Goal: Transaction & Acquisition: Purchase product/service

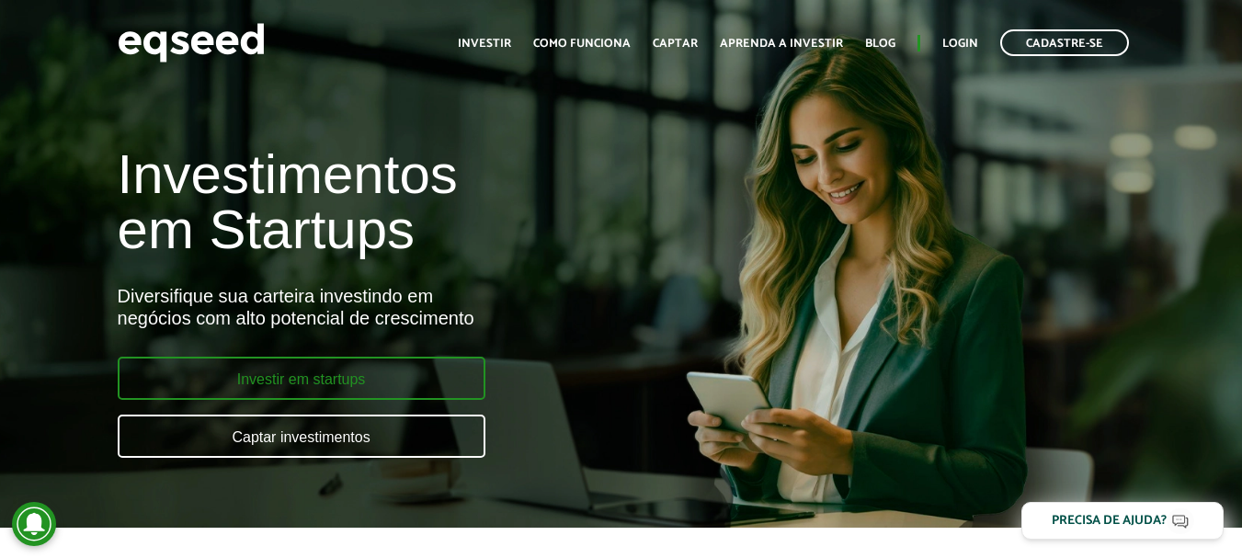
click at [347, 371] on link "Investir em startups" at bounding box center [302, 378] width 368 height 43
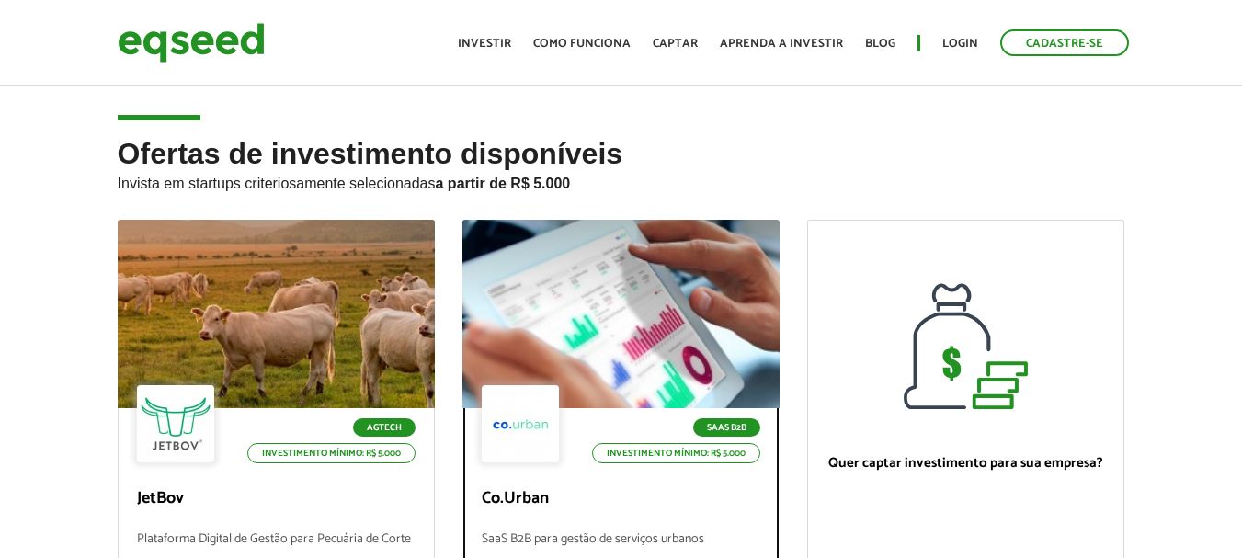
click at [569, 330] on div at bounding box center [620, 314] width 381 height 226
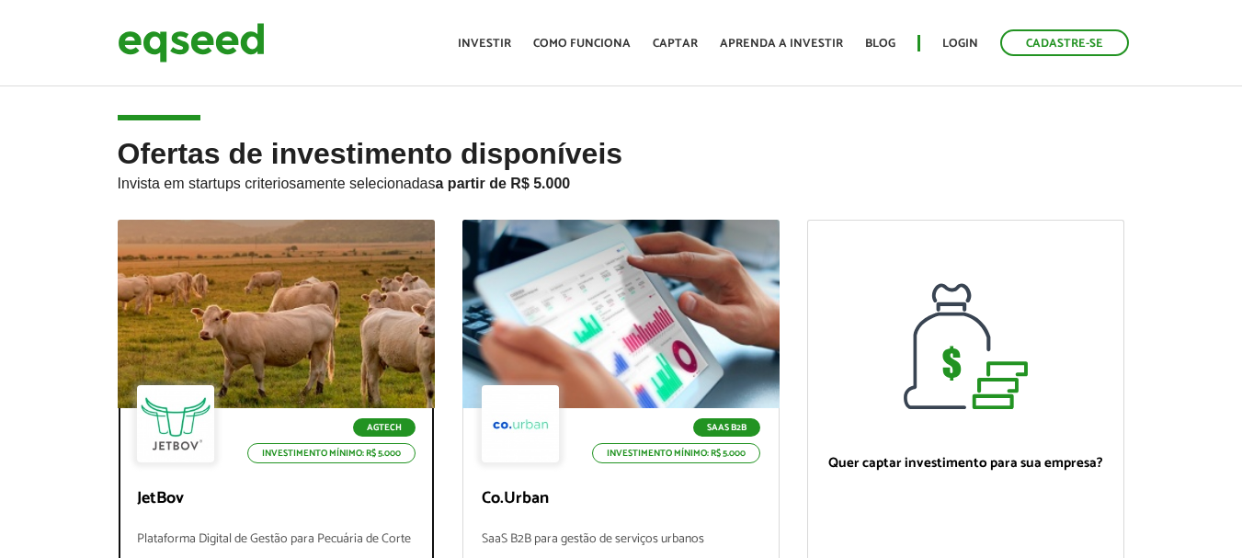
click at [272, 299] on div at bounding box center [276, 314] width 317 height 188
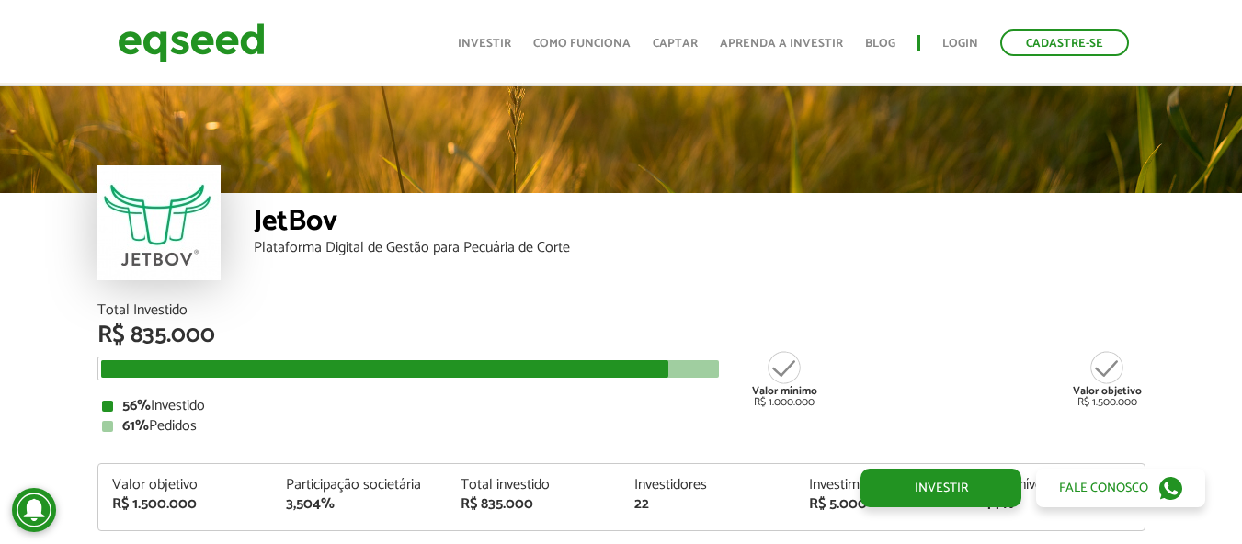
scroll to position [2173, 0]
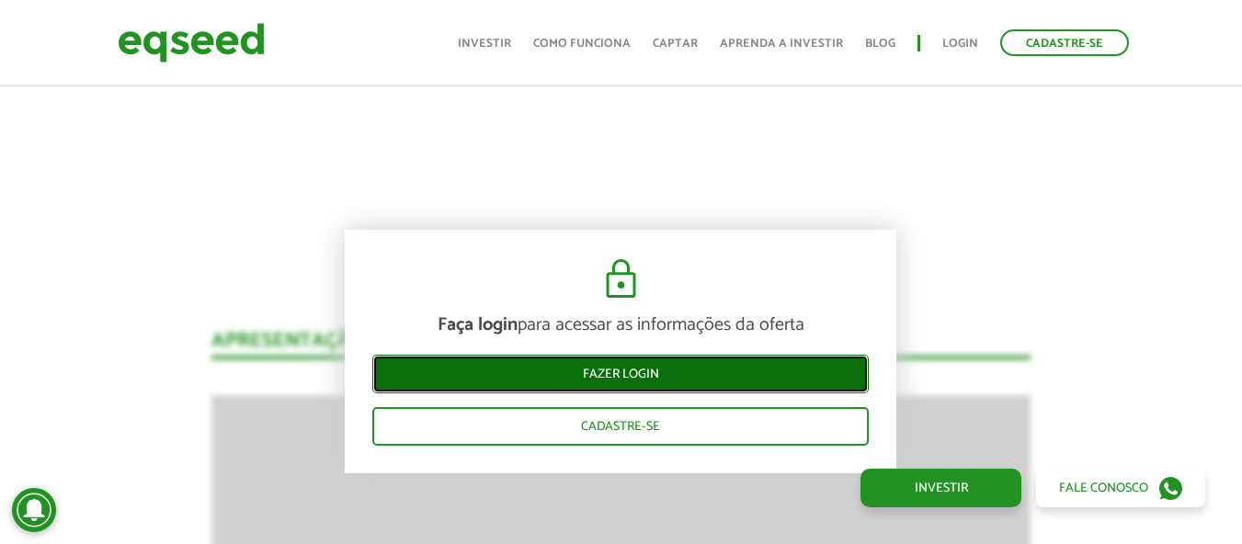
click at [596, 374] on link "Fazer login" at bounding box center [620, 374] width 496 height 39
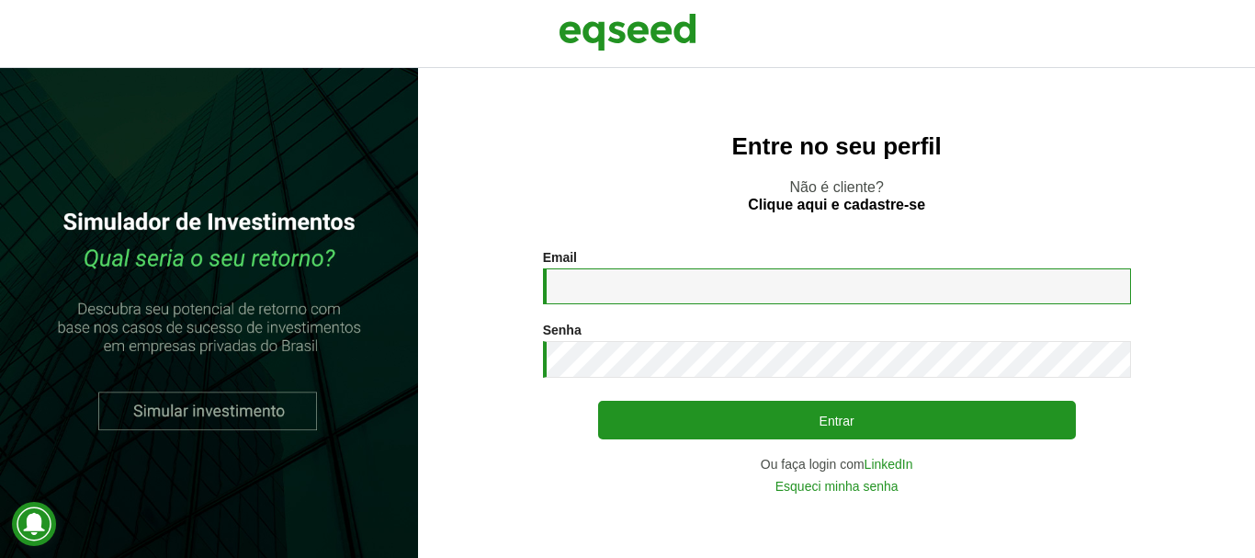
click at [596, 289] on input "Email *" at bounding box center [837, 286] width 588 height 36
type input "**********"
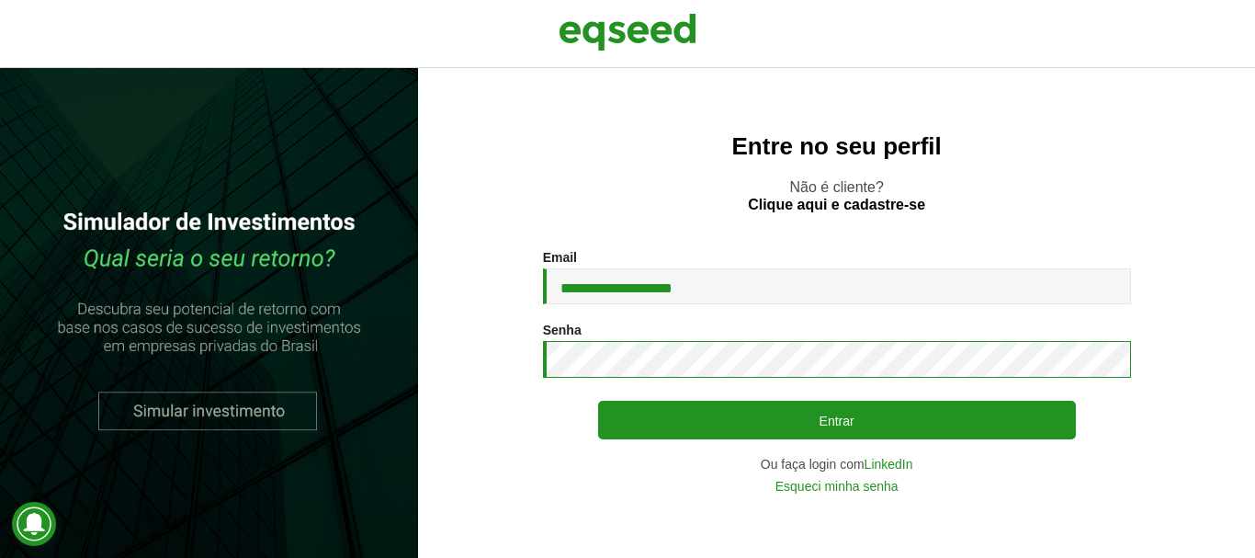
click at [598, 401] on button "Entrar" at bounding box center [837, 420] width 478 height 39
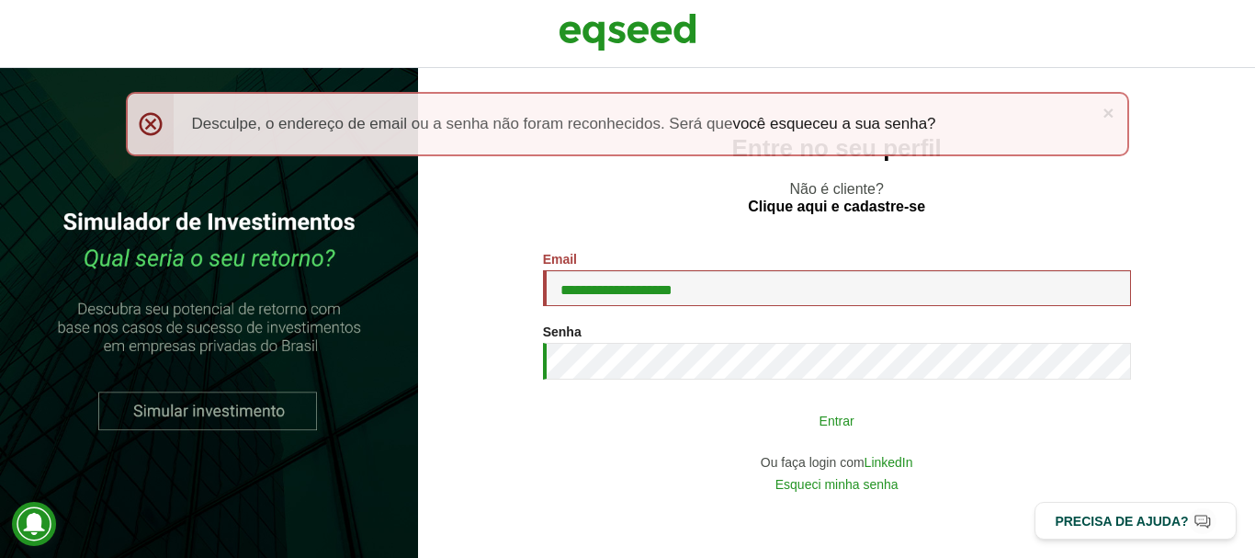
click at [735, 421] on button "Entrar" at bounding box center [837, 420] width 478 height 35
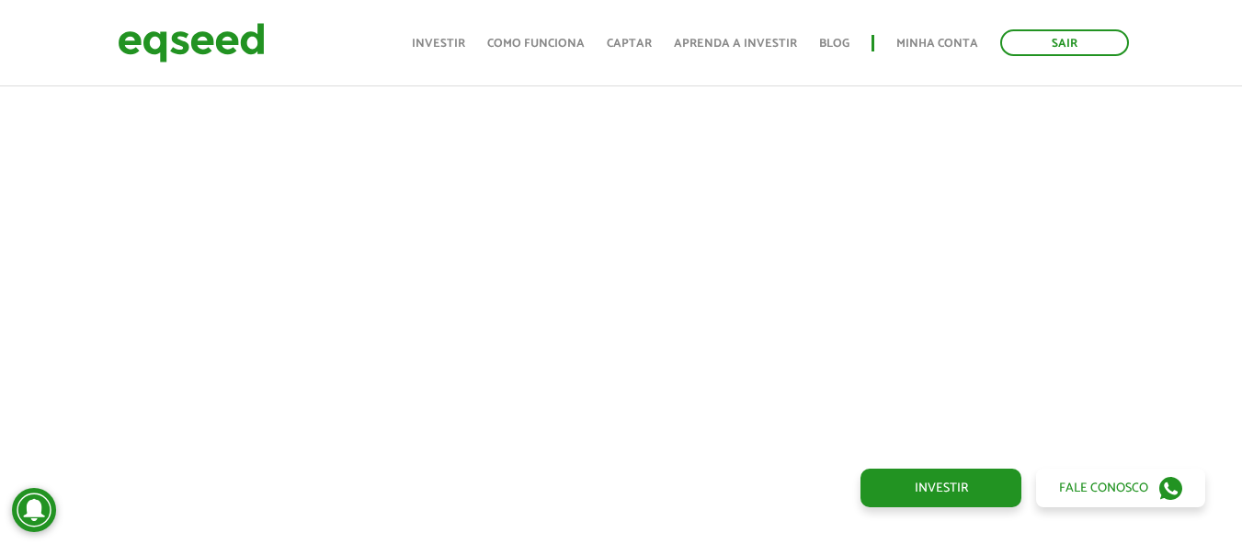
scroll to position [818, 0]
